Goal: Information Seeking & Learning: Learn about a topic

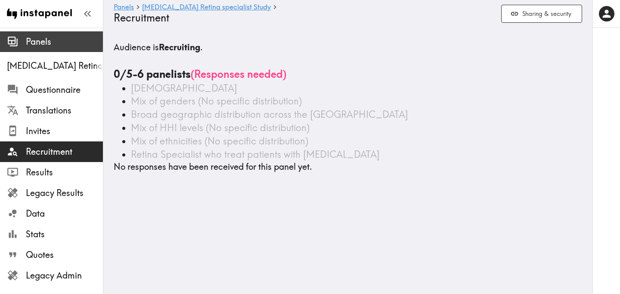
click at [37, 47] on span "Panels" at bounding box center [64, 42] width 77 height 12
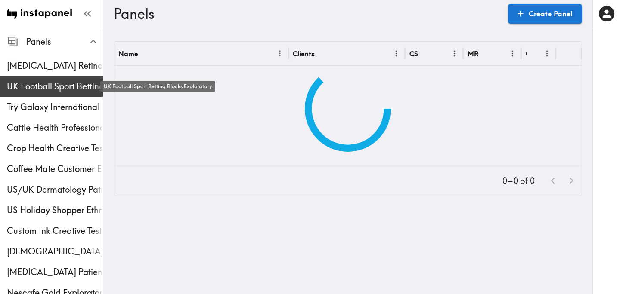
click at [34, 83] on span "UK Football Sport Betting Blocks Exploratory" at bounding box center [55, 86] width 96 height 12
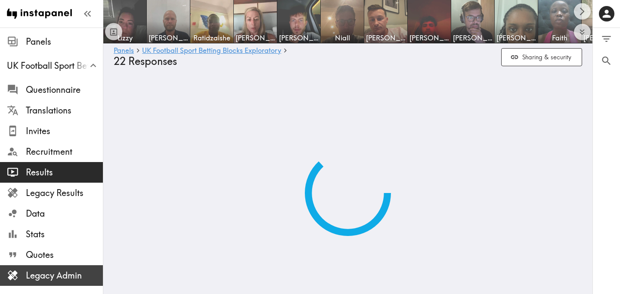
click at [65, 272] on span "Legacy Admin" at bounding box center [64, 276] width 77 height 12
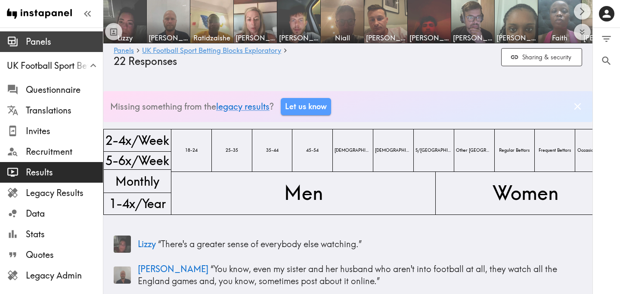
click at [65, 40] on span "Panels" at bounding box center [64, 42] width 77 height 12
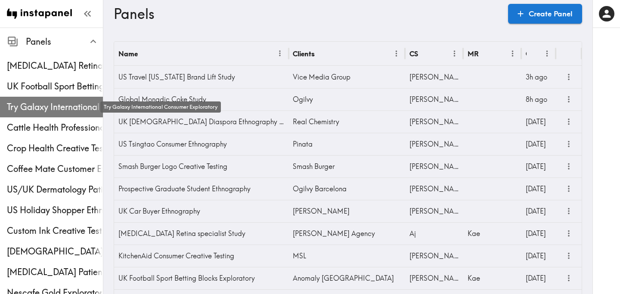
click at [53, 102] on span "Try Galaxy International Consumer Exploratory" at bounding box center [55, 107] width 96 height 12
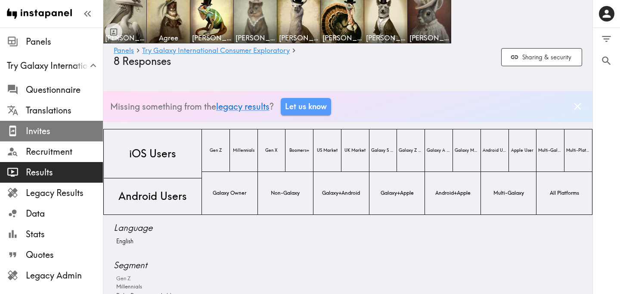
click at [60, 135] on span "Invites" at bounding box center [64, 131] width 77 height 12
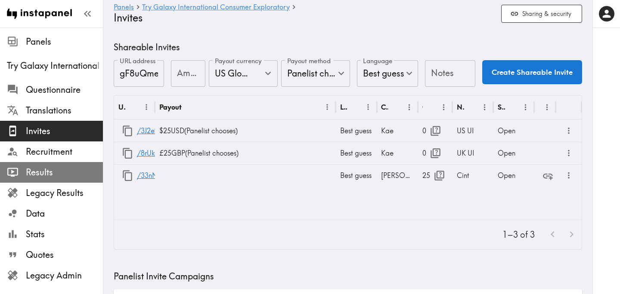
click at [62, 172] on span "Results" at bounding box center [64, 173] width 77 height 12
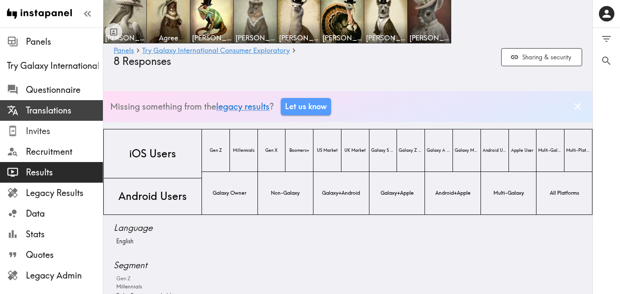
drag, startPoint x: 45, startPoint y: 135, endPoint x: 97, endPoint y: 118, distance: 54.3
click at [45, 135] on span "Invites" at bounding box center [64, 131] width 77 height 12
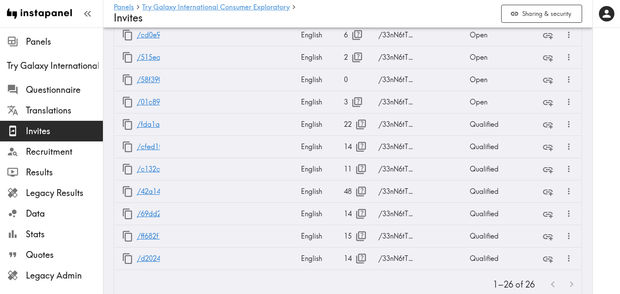
scroll to position [804, 0]
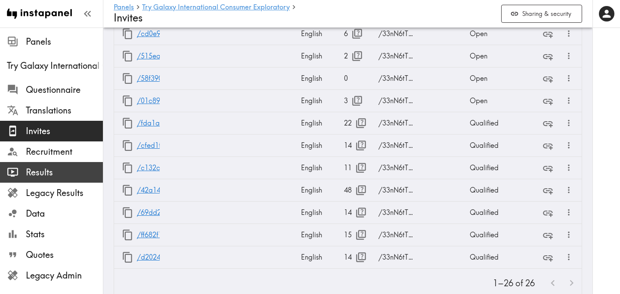
click at [65, 164] on div "Results" at bounding box center [51, 172] width 103 height 22
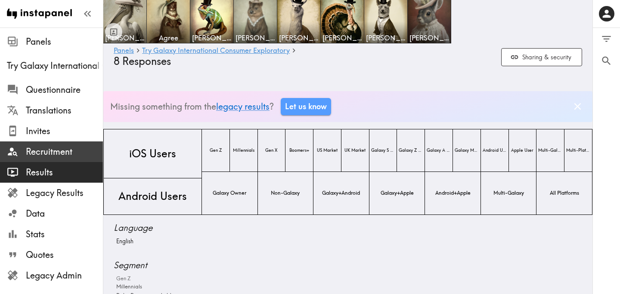
click at [61, 150] on span "Recruitment" at bounding box center [64, 152] width 77 height 12
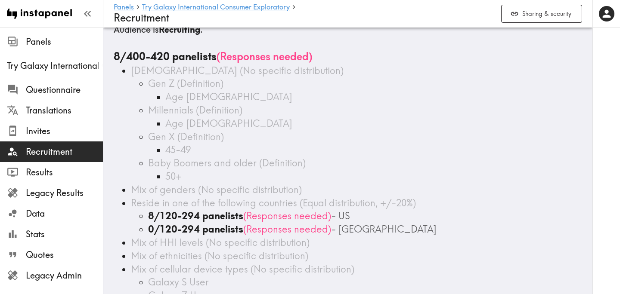
scroll to position [14, 0]
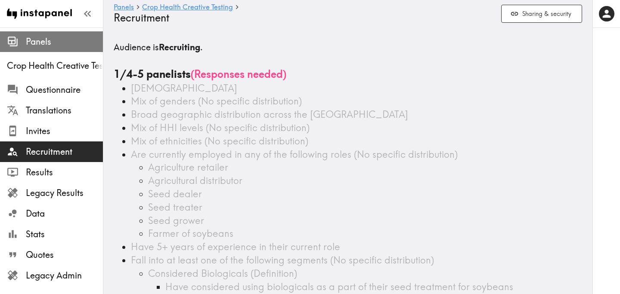
click at [81, 41] on span "Panels" at bounding box center [64, 42] width 77 height 12
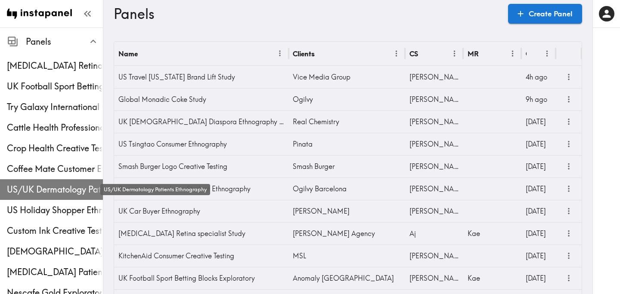
click at [53, 194] on span "US/UK Dermatology Patients Ethnography" at bounding box center [55, 190] width 96 height 12
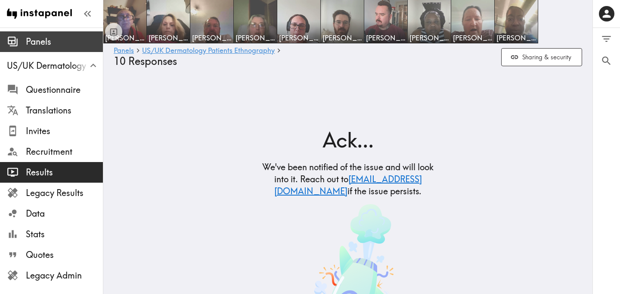
click at [32, 32] on div "Panels" at bounding box center [51, 42] width 103 height 22
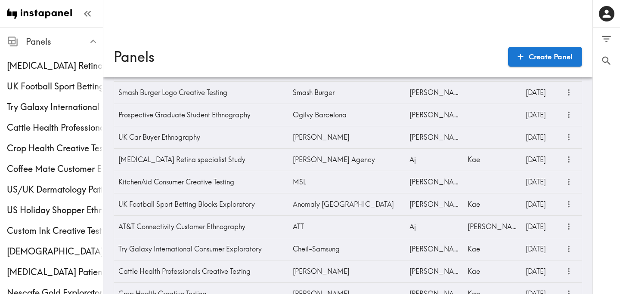
scroll to position [126, 0]
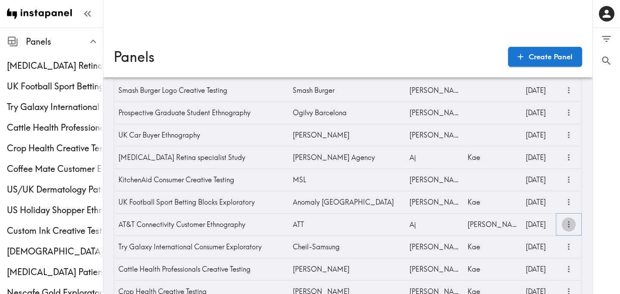
click at [569, 223] on icon "more" at bounding box center [569, 225] width 10 height 10
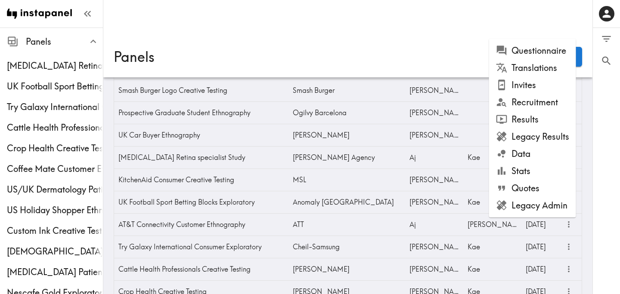
click at [538, 119] on li "Results" at bounding box center [532, 119] width 87 height 17
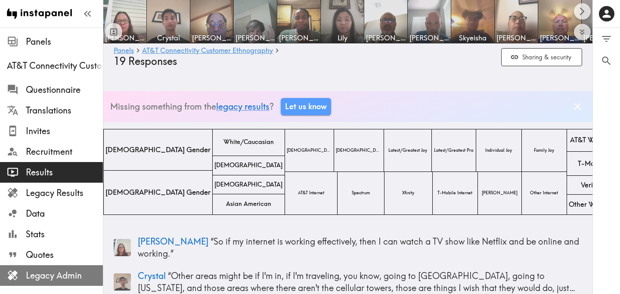
click at [59, 270] on span "Legacy Admin" at bounding box center [64, 276] width 77 height 12
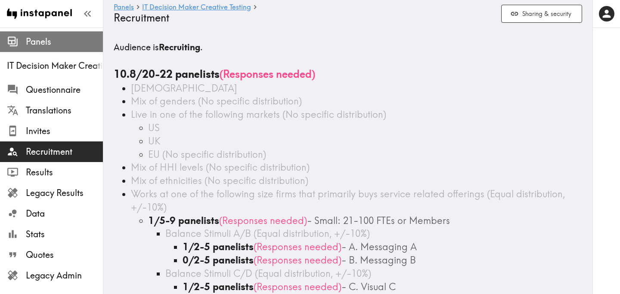
click at [47, 49] on span "Panels" at bounding box center [64, 41] width 77 height 15
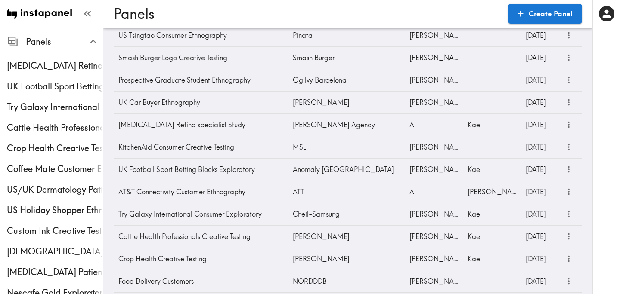
scroll to position [110, 0]
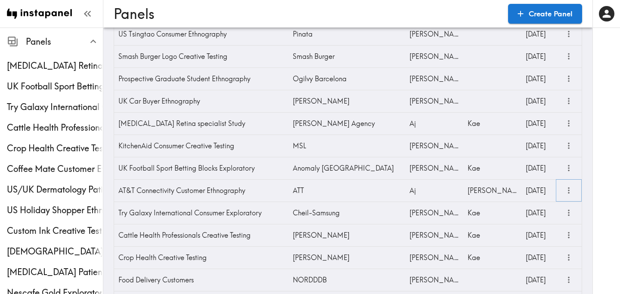
click at [567, 195] on icon "more" at bounding box center [569, 191] width 10 height 10
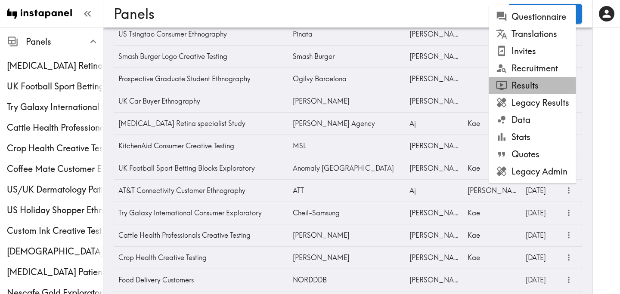
click at [544, 85] on li "Results" at bounding box center [532, 85] width 87 height 17
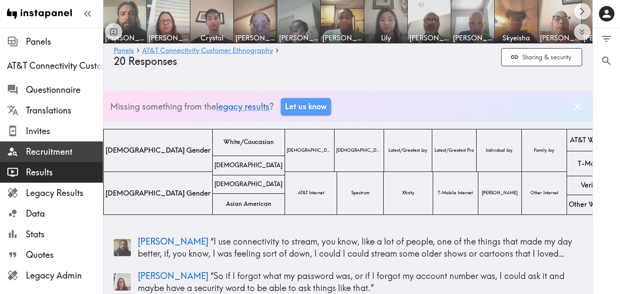
click at [87, 151] on span "Recruitment" at bounding box center [64, 152] width 77 height 12
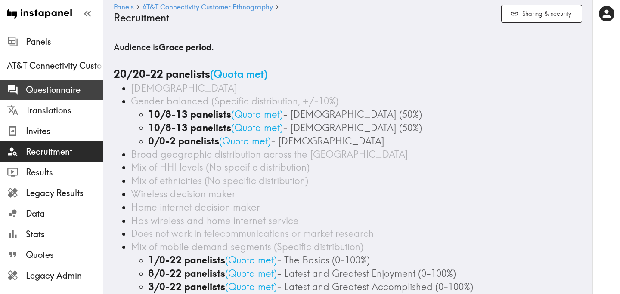
click at [85, 84] on span "Questionnaire" at bounding box center [64, 90] width 77 height 12
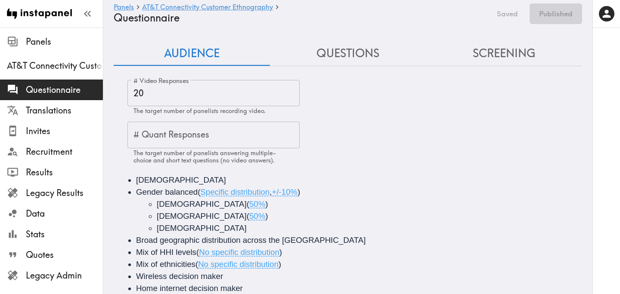
click at [519, 53] on button "Screening" at bounding box center [504, 53] width 156 height 25
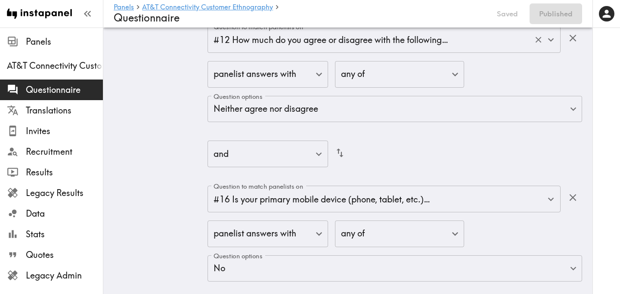
scroll to position [5631, 0]
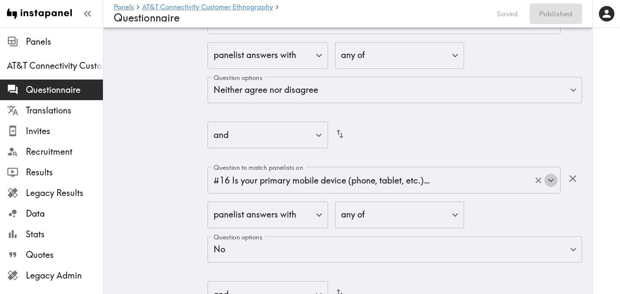
click at [552, 184] on icon "Open" at bounding box center [551, 181] width 12 height 12
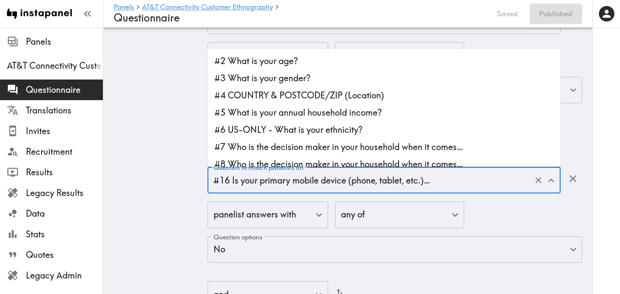
scroll to position [144, 0]
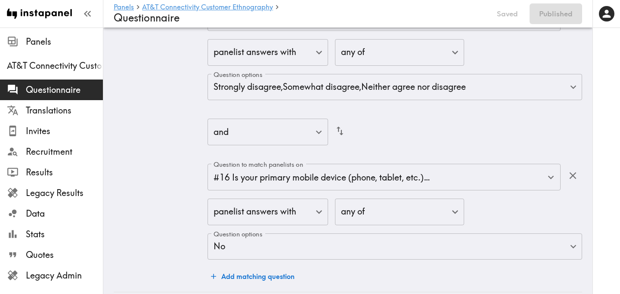
scroll to position [6284, 0]
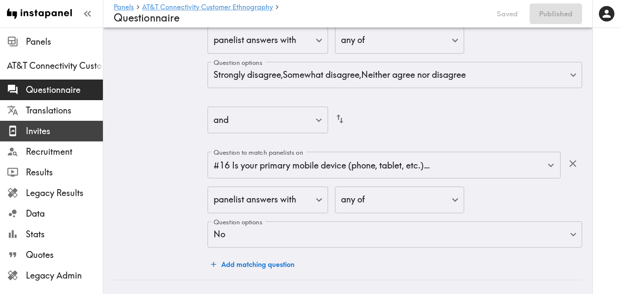
click at [63, 138] on span "Invites" at bounding box center [64, 131] width 77 height 15
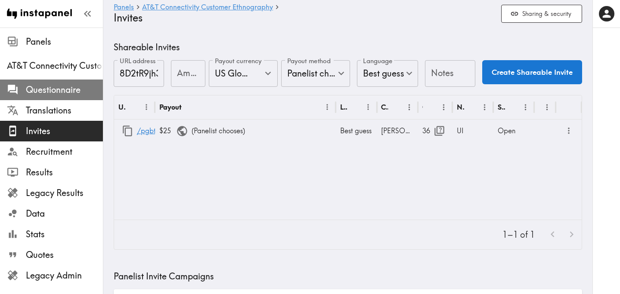
click at [59, 88] on span "Questionnaire" at bounding box center [64, 90] width 77 height 12
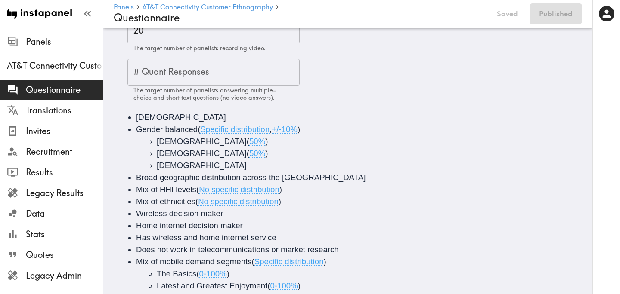
scroll to position [17, 0]
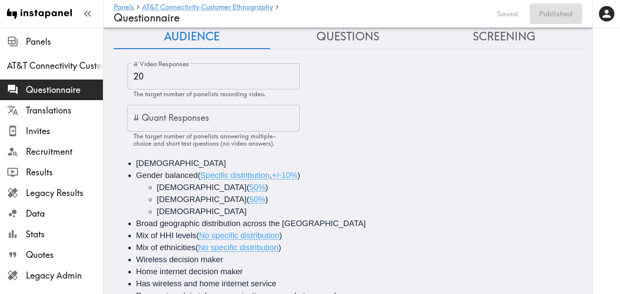
click at [177, 76] on input "20" at bounding box center [213, 76] width 172 height 27
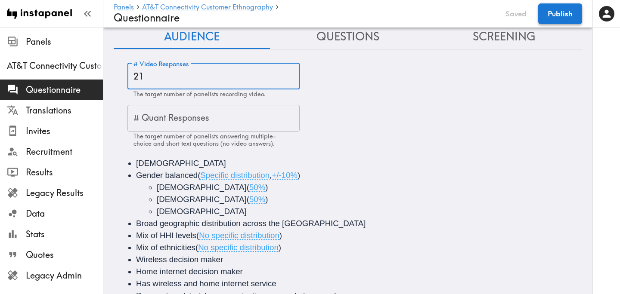
type input "21"
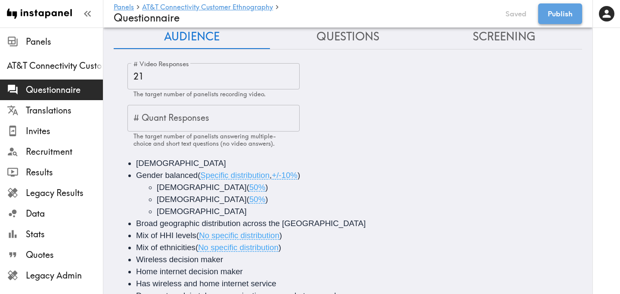
click at [557, 15] on button "Publish" at bounding box center [560, 13] width 44 height 21
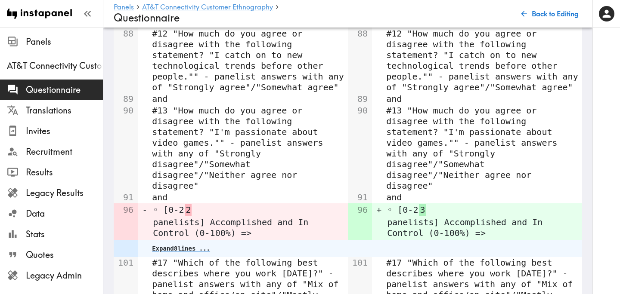
scroll to position [2348, 0]
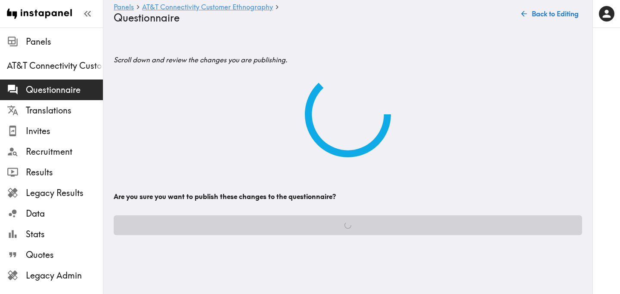
scroll to position [0, 0]
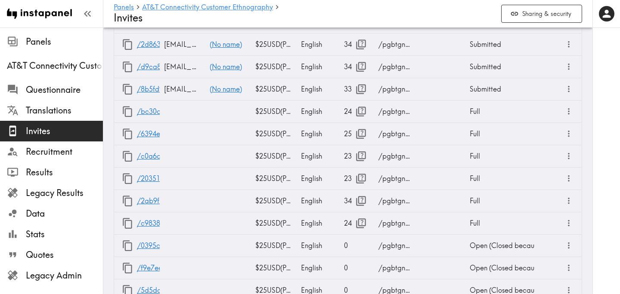
scroll to position [992, 0]
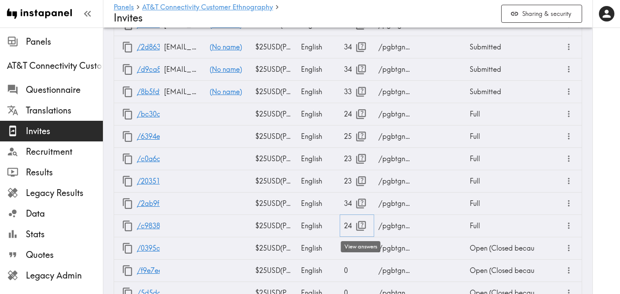
click at [362, 226] on icon "button" at bounding box center [361, 226] width 10 height 10
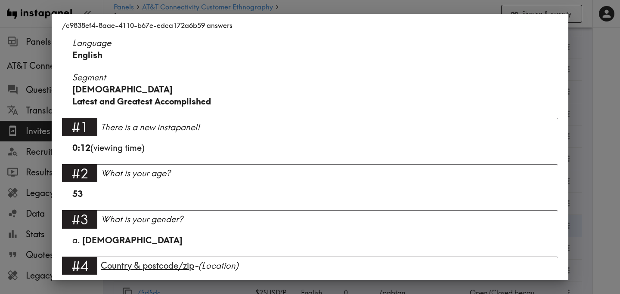
click at [578, 122] on div "/c9838ef4-8aae-4110-b67e-edca172a6b59 answers Language English Segment Male Lat…" at bounding box center [310, 147] width 620 height 294
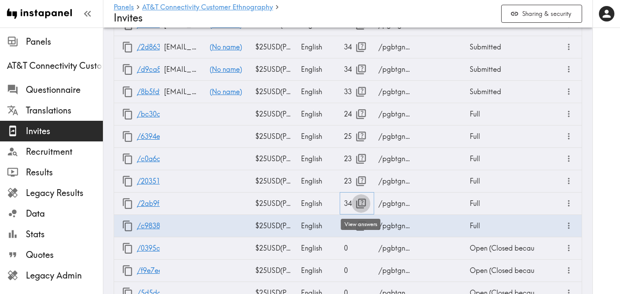
click at [359, 203] on icon "button" at bounding box center [361, 204] width 12 height 12
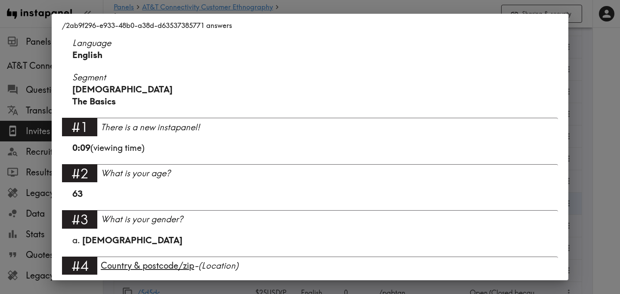
click at [585, 125] on div "/2ab9f296-e933-48b0-a38d-d63537385771 answers Language English Segment Male The…" at bounding box center [310, 147] width 620 height 294
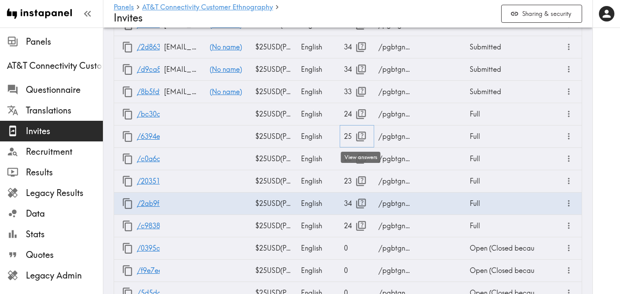
click at [360, 137] on icon "button" at bounding box center [361, 137] width 12 height 12
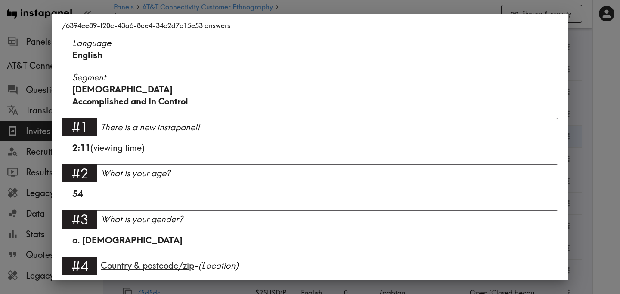
click at [581, 122] on div "/6394ee89-f20c-43a6-8ce4-34c2d7c15e53 answers Language English Segment Male Acc…" at bounding box center [310, 147] width 620 height 294
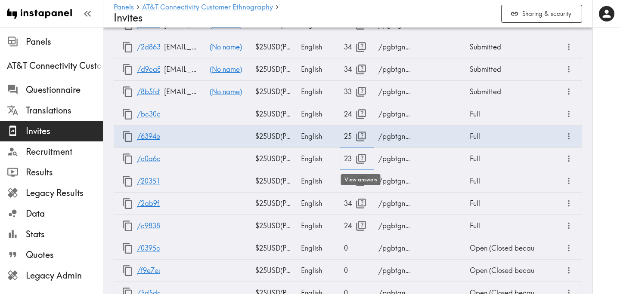
click at [362, 158] on icon "button" at bounding box center [361, 159] width 10 height 10
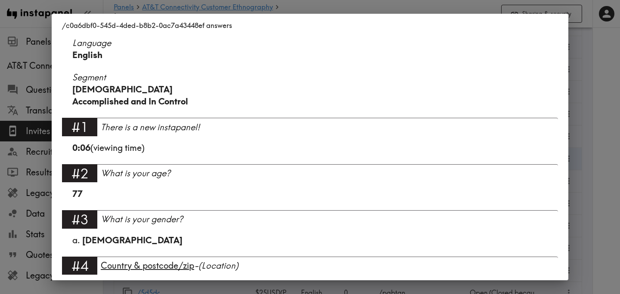
click at [590, 146] on div "/c0a6dbf0-545d-4ded-b8b2-0ac7a43448ef answers Language English Segment Male Acc…" at bounding box center [310, 147] width 620 height 294
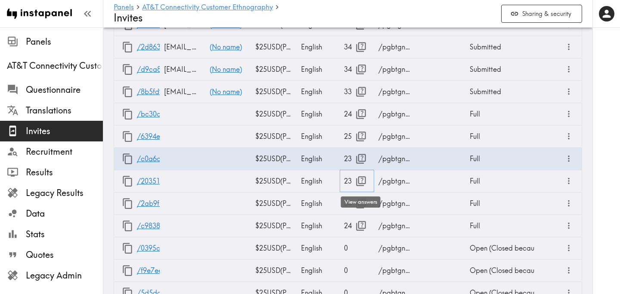
click at [355, 185] on icon "button" at bounding box center [361, 182] width 12 height 12
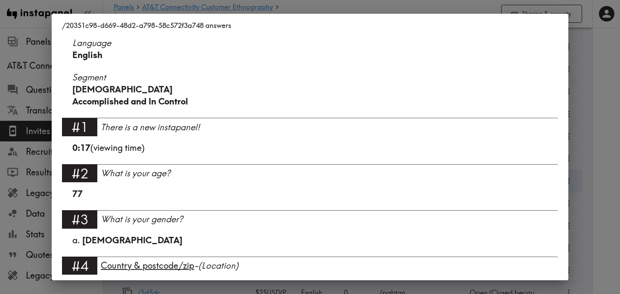
click at [591, 127] on div "/20351c98-d669-48d2-a798-58c572f3a748 answers Language English Segment Male Acc…" at bounding box center [310, 147] width 620 height 294
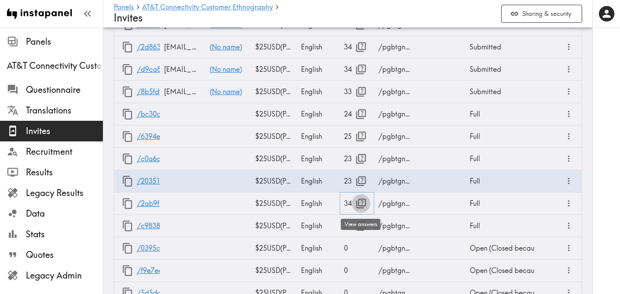
click at [360, 204] on icon "button" at bounding box center [361, 204] width 12 height 12
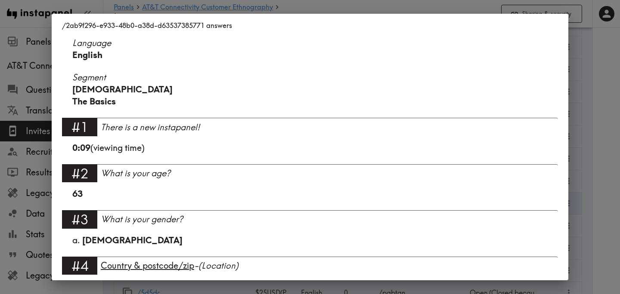
click at [594, 138] on div "/2ab9f296-e933-48b0-a38d-d63537385771 answers Language English Segment Male The…" at bounding box center [310, 147] width 620 height 294
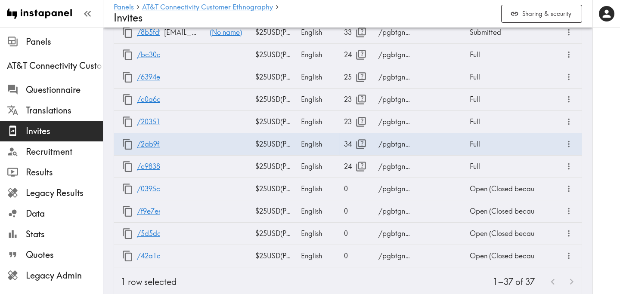
scroll to position [1069, 0]
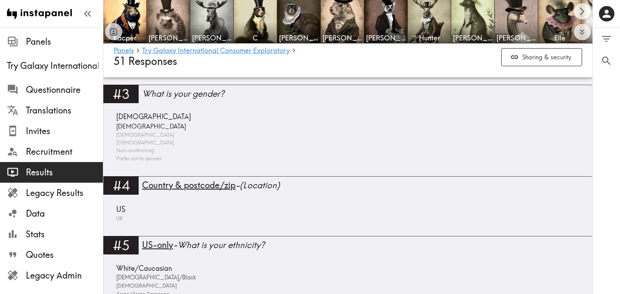
scroll to position [519, 0]
click at [580, 13] on icon "Scroll right" at bounding box center [582, 11] width 10 height 10
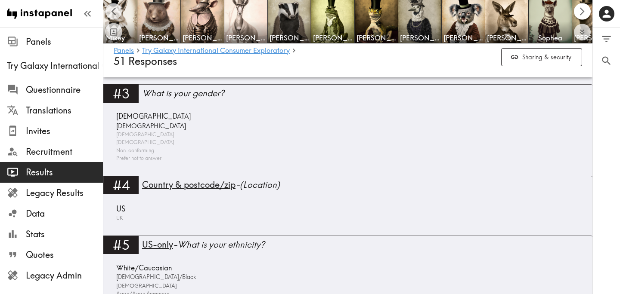
scroll to position [0, 489]
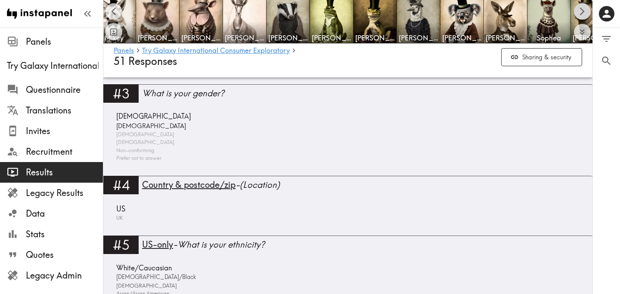
click at [581, 13] on icon "Scroll right" at bounding box center [582, 11] width 10 height 10
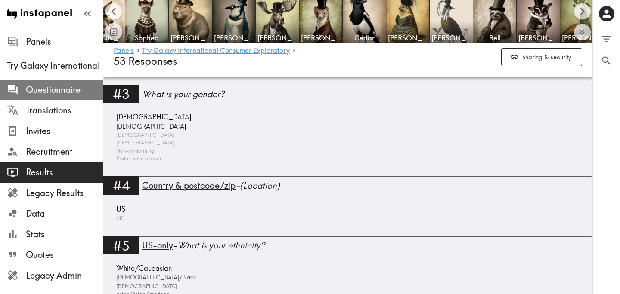
scroll to position [519, 0]
click at [74, 89] on span "Questionnaire" at bounding box center [64, 90] width 77 height 12
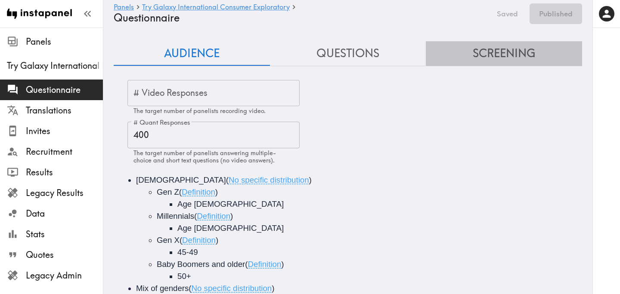
click at [474, 56] on button "Screening" at bounding box center [504, 53] width 156 height 25
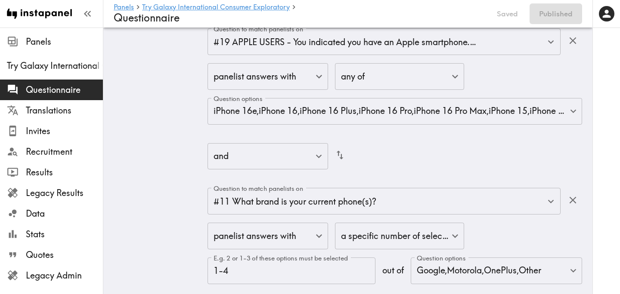
scroll to position [12993, 0]
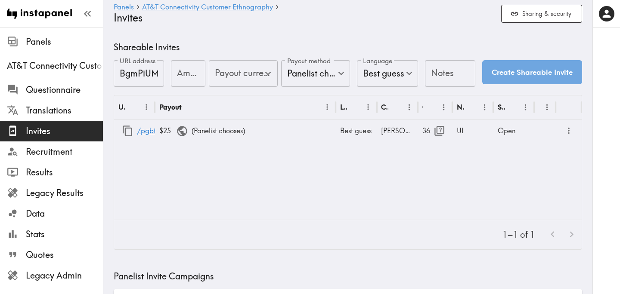
type input "US Global Equivalent - converted and cost-of-living adjusted"
type input "USD - US Dollar ([GEOGRAPHIC_DATA], [US_STATE], [GEOGRAPHIC_DATA], [GEOGRAPHIC_…"
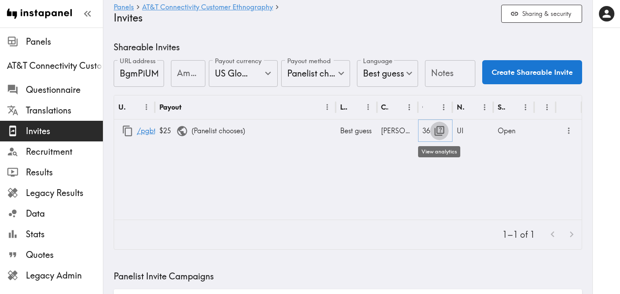
click at [441, 131] on icon "button" at bounding box center [439, 131] width 12 height 12
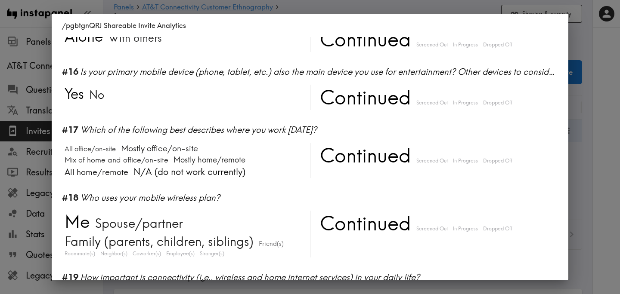
scroll to position [1130, 0]
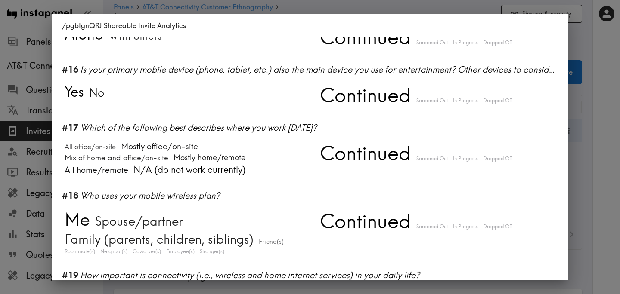
click at [595, 138] on div "/pgbtgnQRJ Shareable Invite Analytics #1 There is a new instapanel! 0-5s 6-9s 1…" at bounding box center [310, 147] width 620 height 294
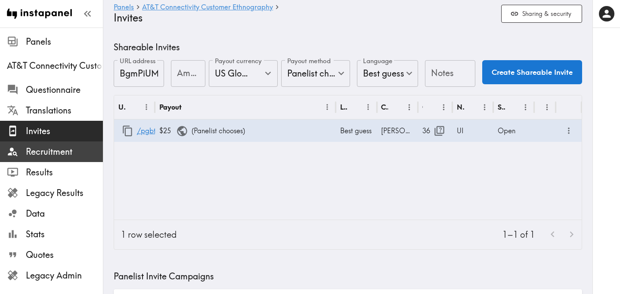
click at [65, 145] on span "Recruitment" at bounding box center [64, 151] width 77 height 15
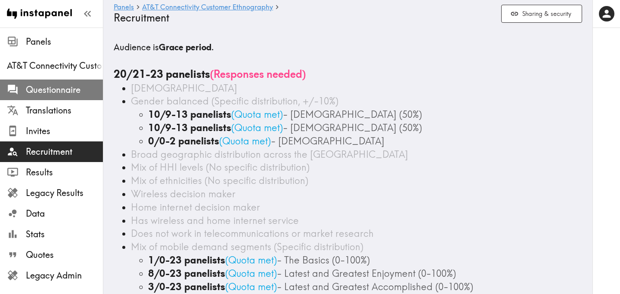
click at [66, 95] on span "Questionnaire" at bounding box center [64, 90] width 77 height 12
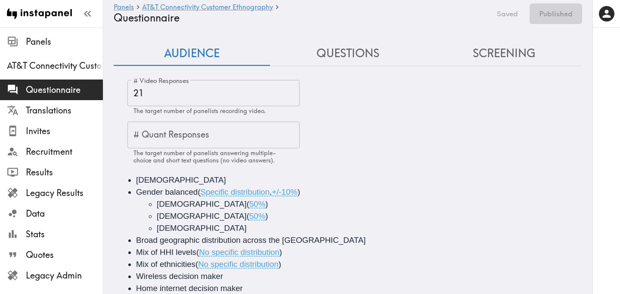
click at [493, 59] on button "Screening" at bounding box center [504, 53] width 156 height 25
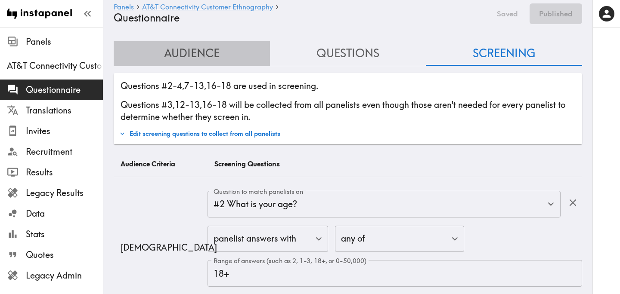
click at [196, 59] on button "Audience" at bounding box center [192, 53] width 156 height 25
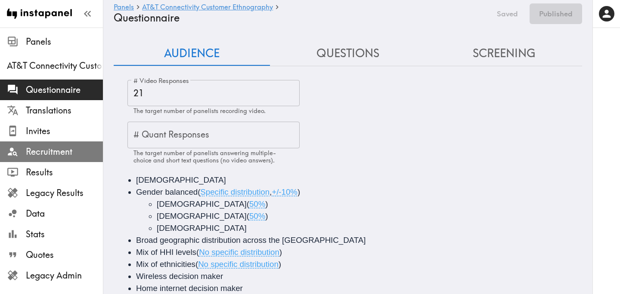
click at [51, 148] on span "Recruitment" at bounding box center [64, 152] width 77 height 12
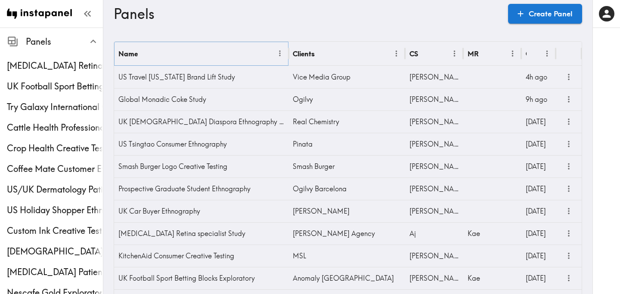
click at [280, 55] on icon "Menu" at bounding box center [279, 54] width 1 height 6
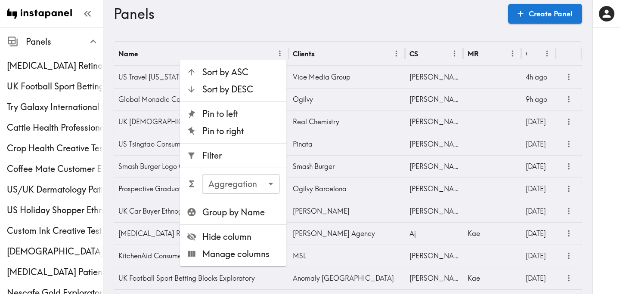
click at [243, 151] on span "Filter" at bounding box center [240, 156] width 77 height 12
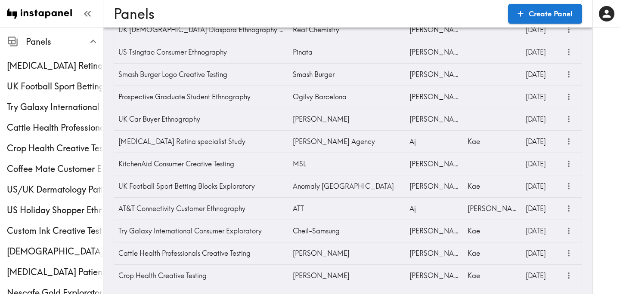
scroll to position [93, 0]
click at [569, 208] on icon "more" at bounding box center [569, 208] width 2 height 6
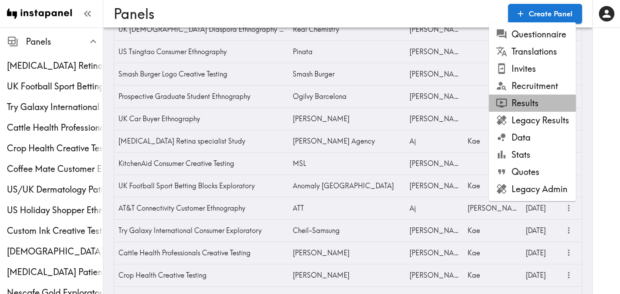
click at [542, 101] on li "Results" at bounding box center [532, 103] width 87 height 17
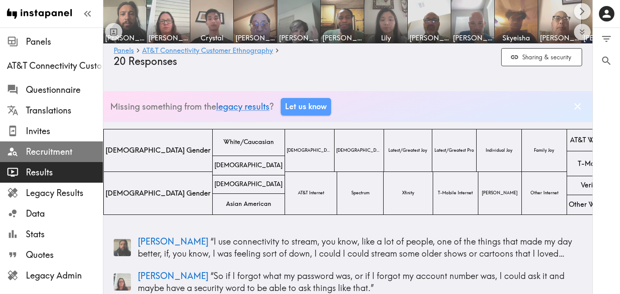
click at [43, 148] on span "Recruitment" at bounding box center [64, 152] width 77 height 12
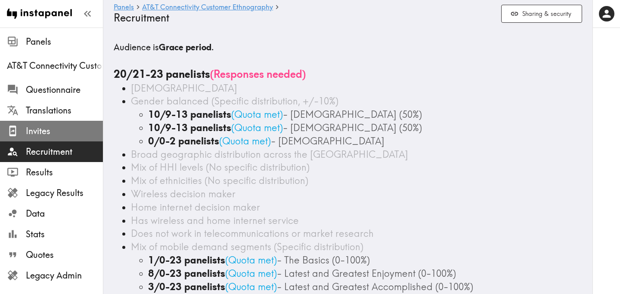
click at [46, 134] on span "Invites" at bounding box center [64, 131] width 77 height 12
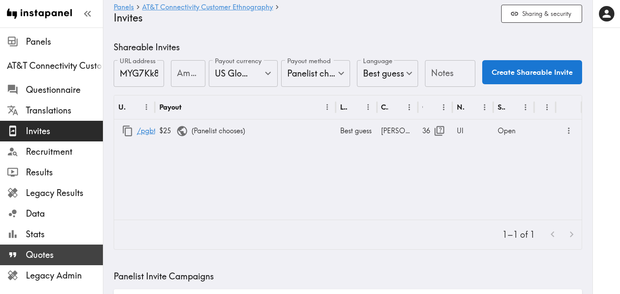
click at [62, 253] on span "Quotes" at bounding box center [64, 255] width 77 height 12
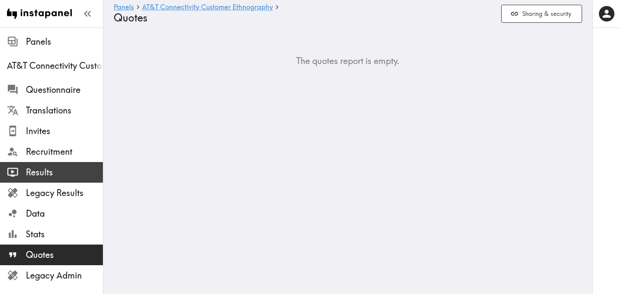
click at [67, 173] on span "Results" at bounding box center [64, 173] width 77 height 12
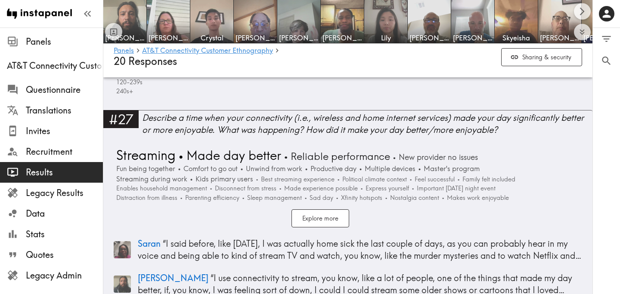
scroll to position [3665, 0]
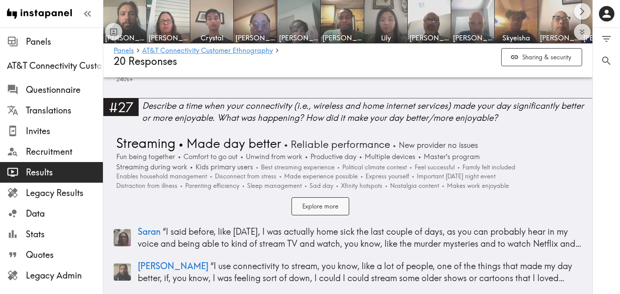
click at [328, 206] on button "Explore more" at bounding box center [320, 207] width 58 height 19
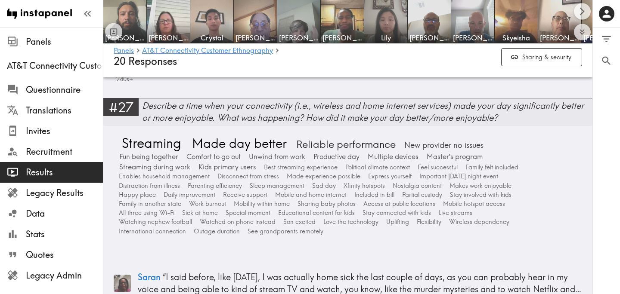
click at [311, 111] on div "Describe a time when your connectivity (i.e., wireless and home internet servic…" at bounding box center [367, 112] width 450 height 24
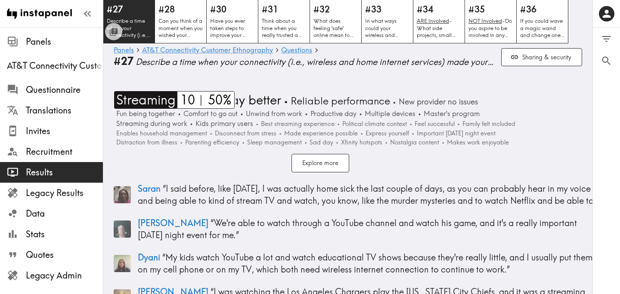
click at [154, 100] on span "Streaming" at bounding box center [145, 100] width 62 height 18
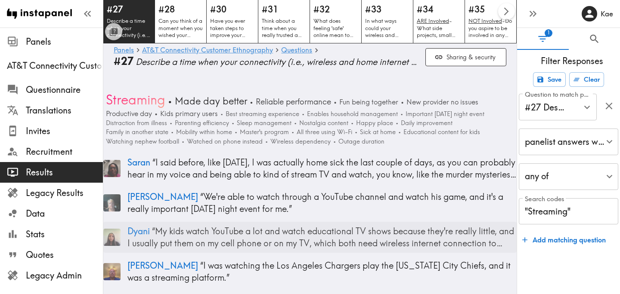
scroll to position [2, 0]
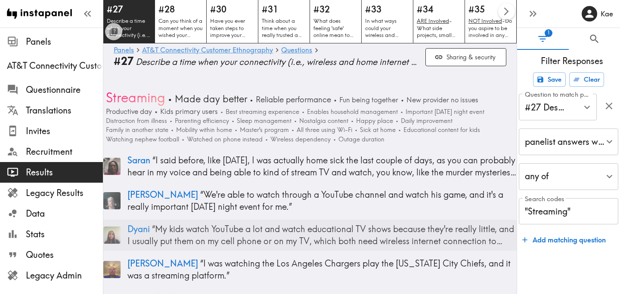
click at [327, 226] on p "Dyani “ My kids watch YouTube a lot and watch educational TV shows because they…" at bounding box center [321, 235] width 389 height 24
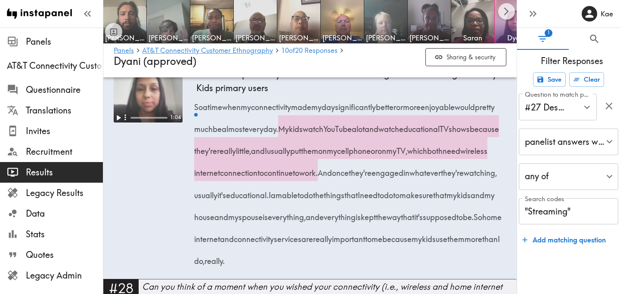
scroll to position [1691, 0]
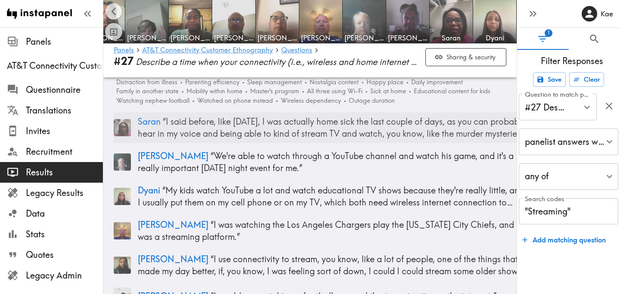
scroll to position [44, 0]
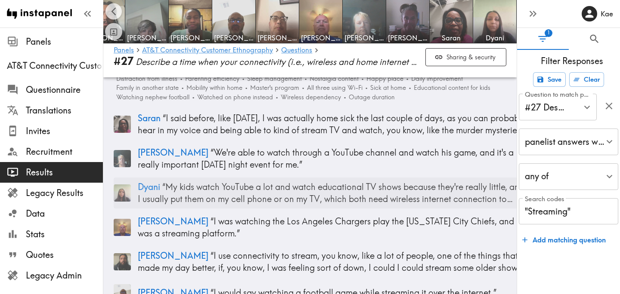
click at [257, 192] on p "Dyani “ My kids watch YouTube a lot and watch educational TV shows because they…" at bounding box center [332, 193] width 389 height 24
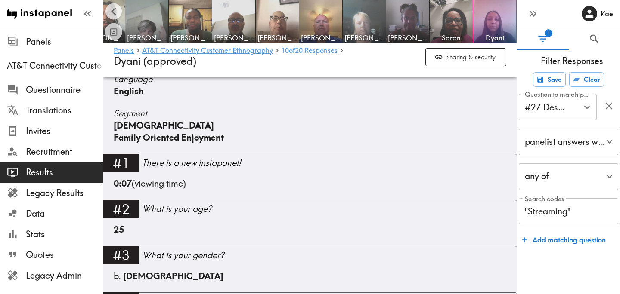
scroll to position [233, 0]
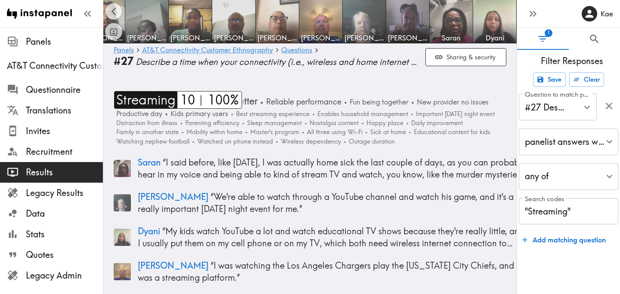
click at [157, 103] on span "Streaming" at bounding box center [145, 100] width 62 height 18
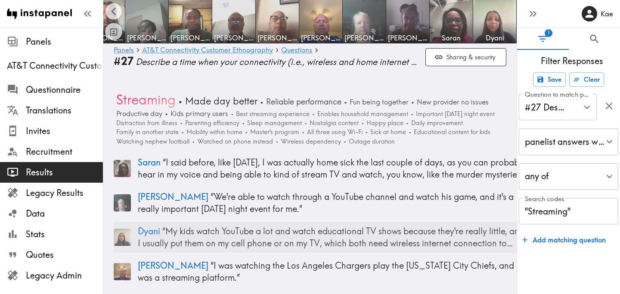
click at [274, 240] on p "Dyani “ My kids watch YouTube a lot and watch educational TV shows because they…" at bounding box center [332, 238] width 389 height 24
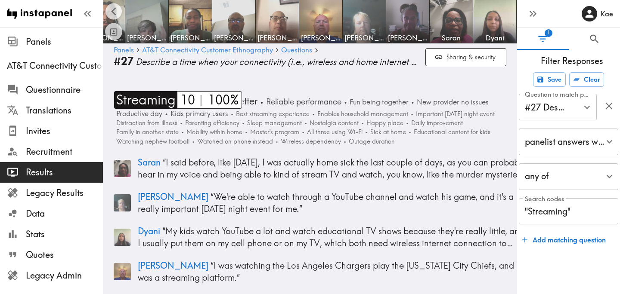
click at [136, 99] on span "Streaming" at bounding box center [145, 100] width 62 height 18
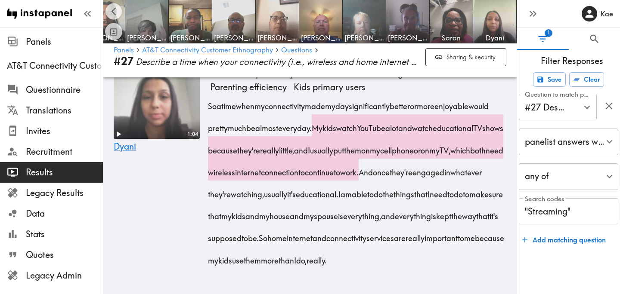
scroll to position [2416, 0]
drag, startPoint x: 231, startPoint y: 177, endPoint x: 273, endPoint y: 180, distance: 41.9
click at [273, 133] on span "So a time when my connectivity made my day significantly better or more enjoyab…" at bounding box center [350, 117] width 281 height 33
drag, startPoint x: 310, startPoint y: 178, endPoint x: 346, endPoint y: 180, distance: 35.4
click at [346, 133] on span "So a time when my connectivity made my day significantly better or more enjoyab…" at bounding box center [350, 117] width 281 height 33
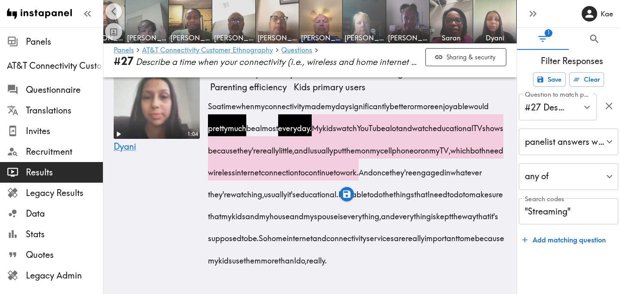
drag, startPoint x: 347, startPoint y: 177, endPoint x: 389, endPoint y: 176, distance: 41.8
click at [389, 176] on span "My kids watch YouTube a lot and watch educational TV shows because they're real…" at bounding box center [357, 150] width 295 height 55
drag, startPoint x: 348, startPoint y: 175, endPoint x: 281, endPoint y: 213, distance: 76.9
click at [281, 177] on span "My kids watch YouTube a lot and watch educational TV shows because they're real…" at bounding box center [357, 150] width 295 height 55
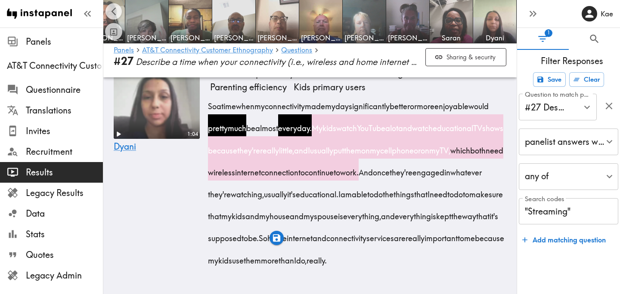
scroll to position [2487, 0]
drag, startPoint x: 225, startPoint y: 174, endPoint x: 300, endPoint y: 176, distance: 74.9
click at [300, 176] on span "And once they're engaged in whatever they're watching, usually it's educational." at bounding box center [347, 183] width 274 height 33
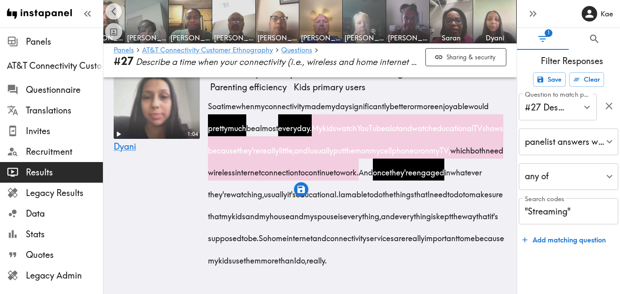
drag, startPoint x: 485, startPoint y: 171, endPoint x: 338, endPoint y: 199, distance: 149.0
click at [338, 199] on span "I am able to do the things that I need to do to make sure that my kids and my h…" at bounding box center [357, 216] width 295 height 55
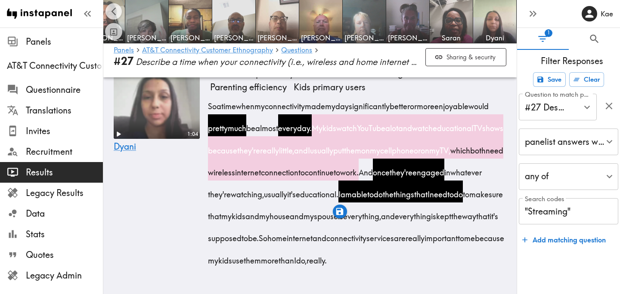
drag, startPoint x: 470, startPoint y: 240, endPoint x: 294, endPoint y: 264, distance: 178.2
click at [294, 264] on span "So home internet and connectivity services are really important to me because m…" at bounding box center [358, 249] width 296 height 33
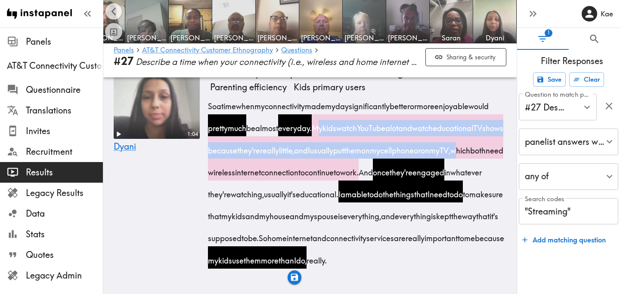
drag, startPoint x: 349, startPoint y: 108, endPoint x: 278, endPoint y: 151, distance: 83.4
click at [278, 151] on span "My kids watch YouTube a lot and watch educational TV shows because they're real…" at bounding box center [357, 150] width 295 height 55
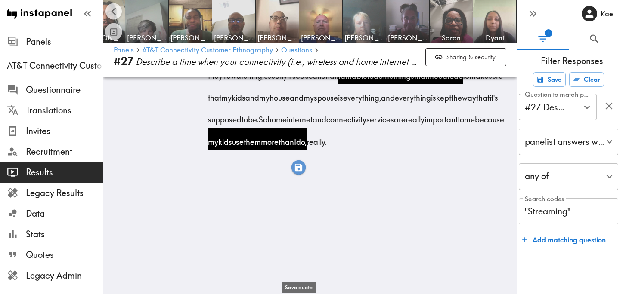
click at [297, 169] on icon "button" at bounding box center [298, 167] width 7 height 7
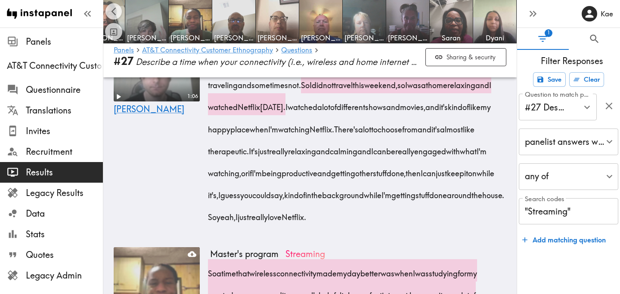
scroll to position [491, 0]
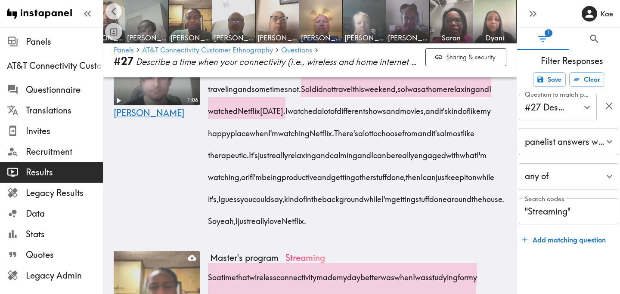
drag, startPoint x: 400, startPoint y: 90, endPoint x: 235, endPoint y: 183, distance: 190.2
click at [235, 183] on div "Okay, so a recent time when internet made my day significantly better would be …" at bounding box center [358, 130] width 296 height 198
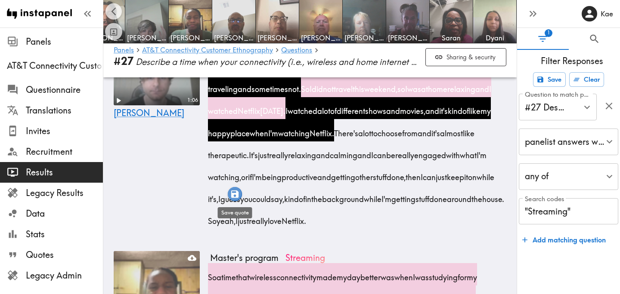
click at [234, 196] on icon "button" at bounding box center [235, 194] width 10 height 10
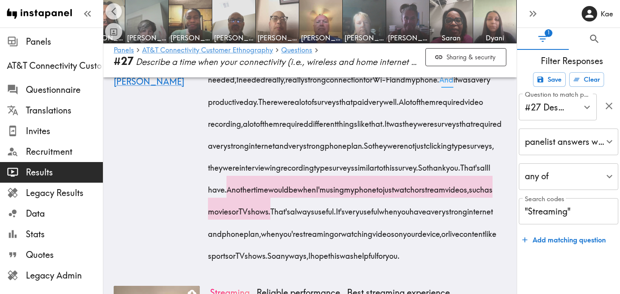
scroll to position [1086, 0]
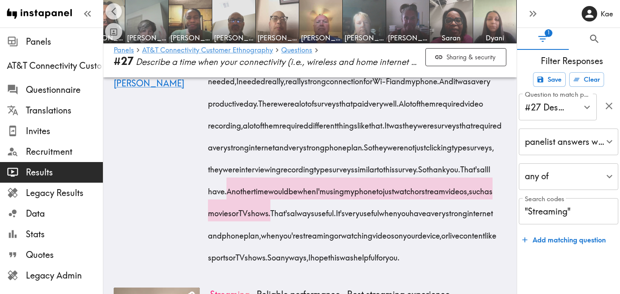
drag, startPoint x: 412, startPoint y: 105, endPoint x: 284, endPoint y: 130, distance: 131.2
click at [284, 43] on span "I was doing a lot of online surveys on my phone, and there were a lot of them." at bounding box center [349, 26] width 278 height 33
drag, startPoint x: 417, startPoint y: 128, endPoint x: 498, endPoint y: 152, distance: 85.4
click at [498, 152] on div "Hi. I remember a day I was using Wi-Fi in my phone. I was doing a lot of online…" at bounding box center [358, 134] width 296 height 264
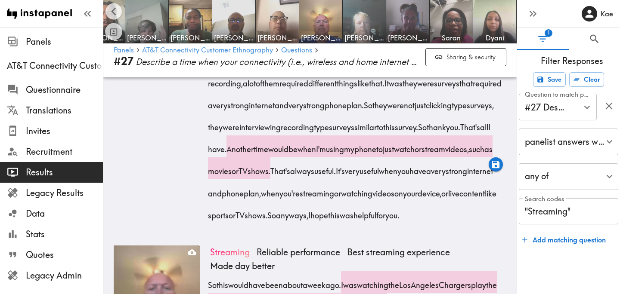
scroll to position [1130, 0]
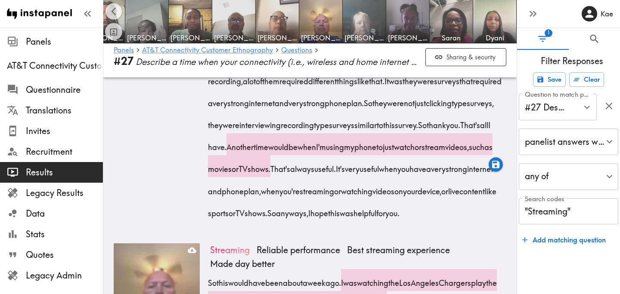
drag, startPoint x: 311, startPoint y: 148, endPoint x: 410, endPoint y: 150, distance: 98.6
click at [410, 64] on span "And it was a very productive day." at bounding box center [351, 47] width 282 height 33
click at [411, 167] on icon "button" at bounding box center [411, 165] width 10 height 10
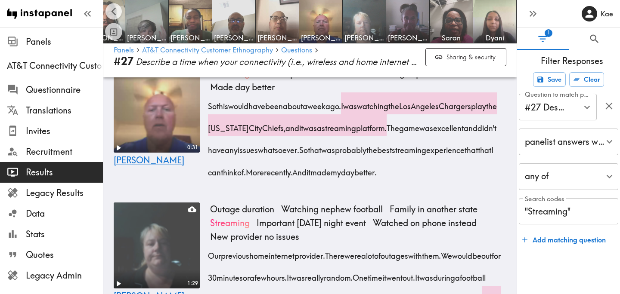
scroll to position [1381, 0]
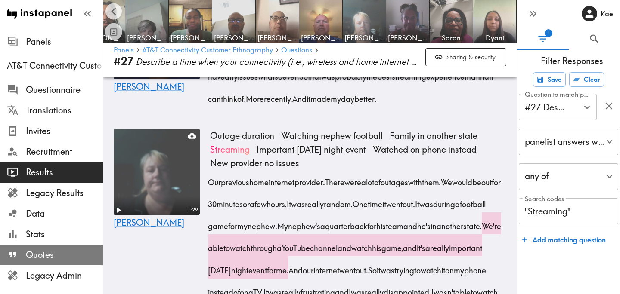
click at [68, 259] on span "Quotes" at bounding box center [64, 255] width 77 height 12
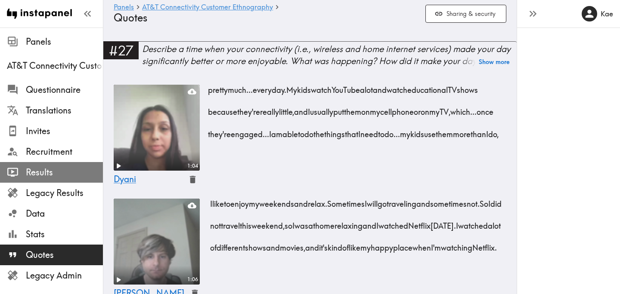
click at [64, 169] on span "Results" at bounding box center [64, 173] width 77 height 12
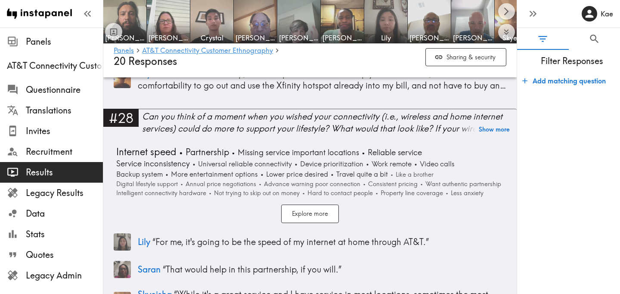
scroll to position [4025, 0]
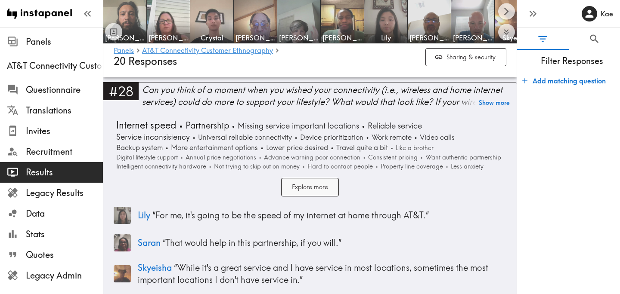
click at [305, 190] on button "Explore more" at bounding box center [310, 187] width 58 height 19
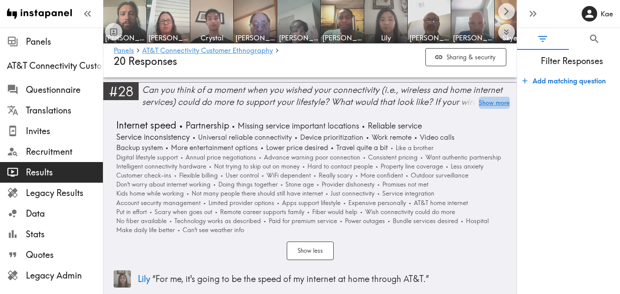
click at [493, 103] on button "Show more" at bounding box center [494, 103] width 31 height 12
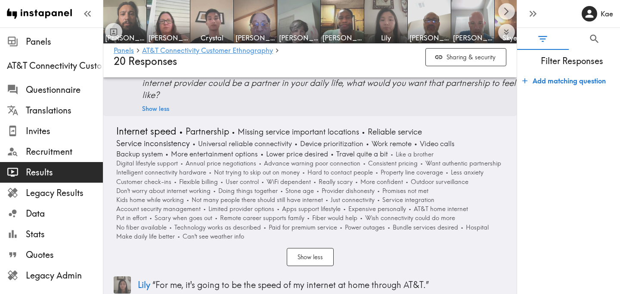
scroll to position [4061, 0]
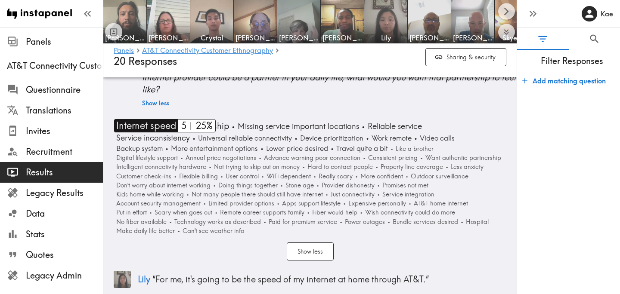
click at [162, 125] on span "Internet speed" at bounding box center [145, 125] width 62 height 13
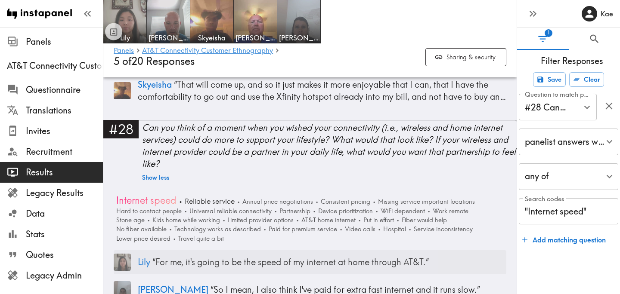
scroll to position [3559, 0]
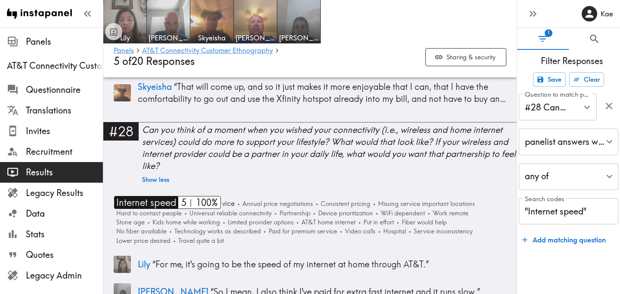
click at [145, 203] on span "Internet speed" at bounding box center [145, 202] width 62 height 13
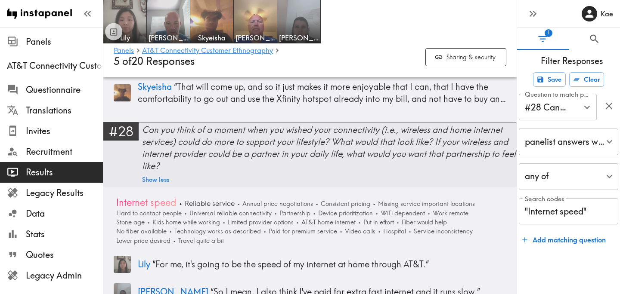
click at [217, 142] on div "Can you think of a moment when you wished your connectivity (i.e., wireless and…" at bounding box center [329, 148] width 374 height 48
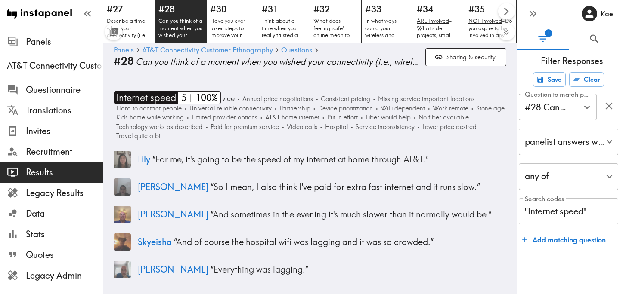
click at [152, 99] on span "Internet speed" at bounding box center [145, 97] width 62 height 13
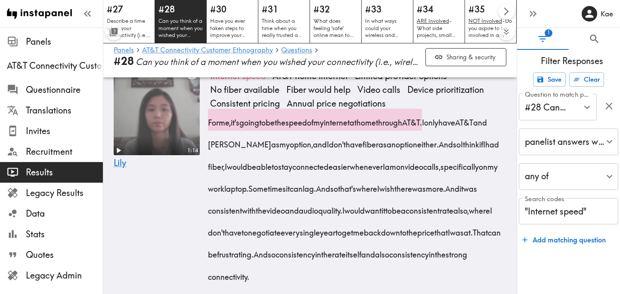
scroll to position [230, 0]
drag, startPoint x: 303, startPoint y: 123, endPoint x: 403, endPoint y: 126, distance: 100.3
click at [403, 126] on span "For me, it's going to be the speed of my internet at home through AT&T." at bounding box center [317, 122] width 214 height 11
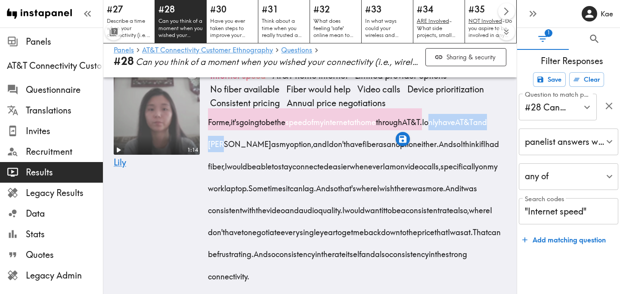
drag, startPoint x: 459, startPoint y: 124, endPoint x: 260, endPoint y: 144, distance: 200.3
click at [260, 144] on span "I only have AT&T and [PERSON_NAME] as my option, and I don't have fiber as an o…" at bounding box center [349, 133] width 279 height 33
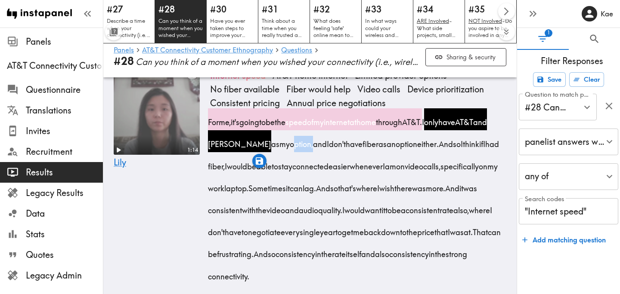
drag, startPoint x: 283, startPoint y: 146, endPoint x: 304, endPoint y: 148, distance: 21.6
click at [304, 148] on span "option," at bounding box center [301, 141] width 23 height 22
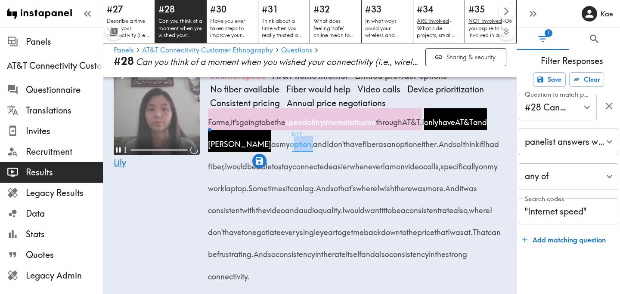
scroll to position [215, 0]
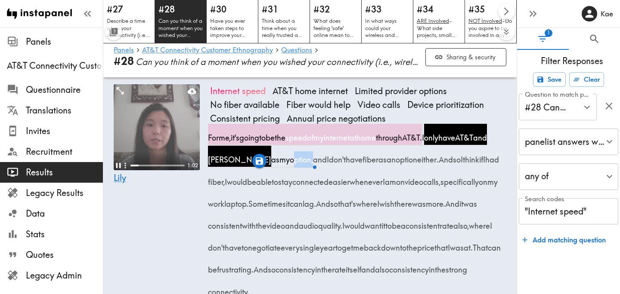
click at [164, 133] on video at bounding box center [157, 127] width 86 height 86
drag, startPoint x: 329, startPoint y: 161, endPoint x: 451, endPoint y: 165, distance: 122.7
click at [451, 165] on div "For me, it's going to be the speed of my internet at home through AT&T. I only …" at bounding box center [358, 212] width 296 height 176
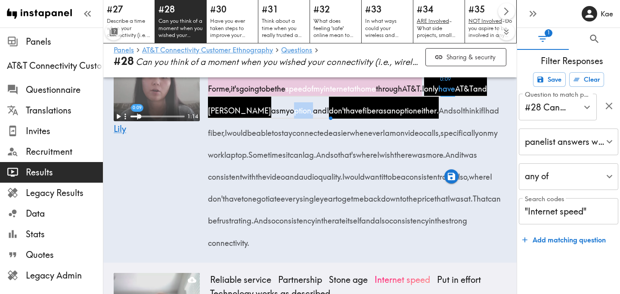
scroll to position [260, 0]
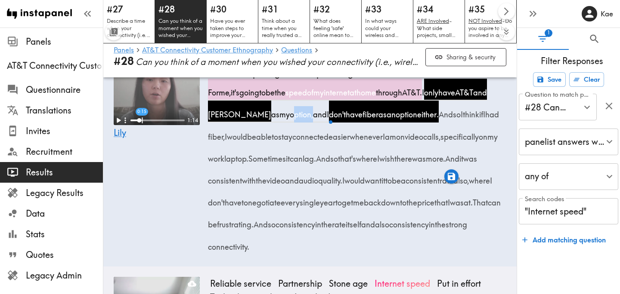
drag, startPoint x: 208, startPoint y: 139, endPoint x: 316, endPoint y: 164, distance: 110.9
click at [316, 164] on div "For me, it's going to be the speed of my internet at home through AT&T. I only …" at bounding box center [358, 167] width 296 height 176
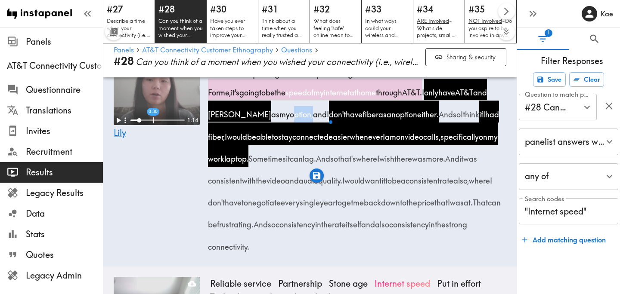
drag, startPoint x: 468, startPoint y: 162, endPoint x: 483, endPoint y: 161, distance: 15.1
click at [447, 161] on span "And so that's where I wish there was more." at bounding box center [382, 158] width 129 height 11
drag, startPoint x: 263, startPoint y: 181, endPoint x: 432, endPoint y: 186, distance: 169.6
click at [432, 186] on div "For me, it's going to be the speed of my internet at home through AT&T. I only …" at bounding box center [358, 167] width 296 height 176
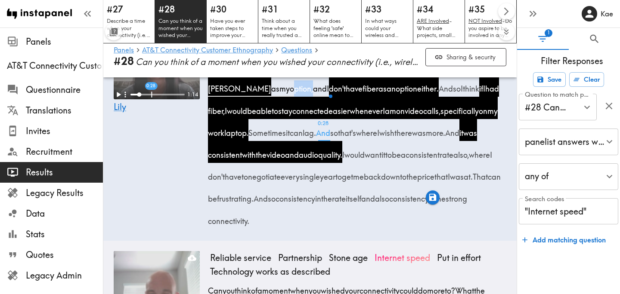
scroll to position [287, 0]
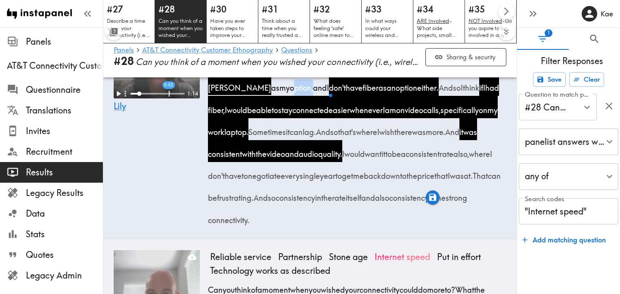
drag, startPoint x: 309, startPoint y: 178, endPoint x: 335, endPoint y: 204, distance: 36.8
click at [335, 181] on span "I would want it to be a consistent rate also, where I don't have to negotiate e…" at bounding box center [352, 164] width 284 height 33
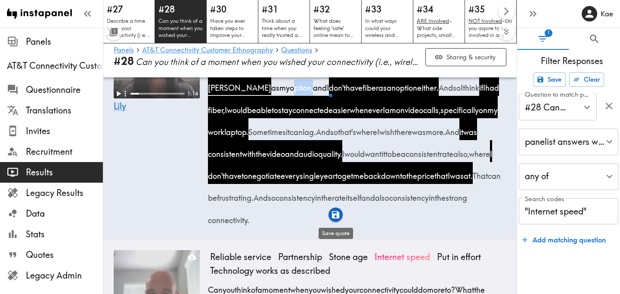
click at [337, 216] on icon "button" at bounding box center [335, 214] width 7 height 7
